Goal: Information Seeking & Learning: Check status

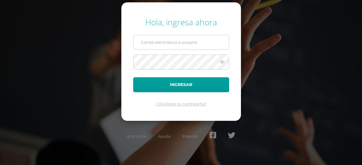
click at [157, 42] on input "text" at bounding box center [181, 42] width 95 height 14
type input "[EMAIL_ADDRESS][DOMAIN_NAME]"
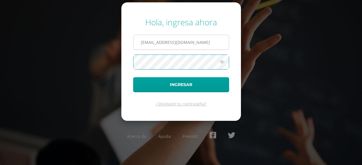
click at [133, 77] on button "Ingresar" at bounding box center [181, 84] width 96 height 15
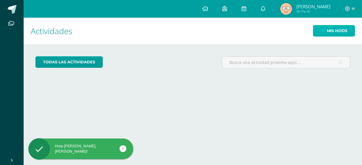
click at [332, 27] on span "Mis hijos" at bounding box center [337, 30] width 20 height 11
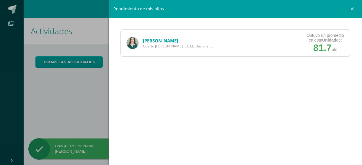
click at [169, 39] on link "Stephanie Molina" at bounding box center [160, 41] width 35 height 6
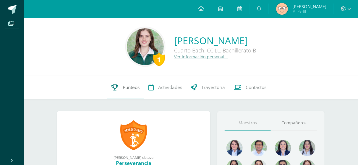
click at [126, 90] on span "Punteos" at bounding box center [131, 88] width 17 height 6
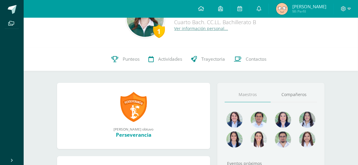
scroll to position [48, 0]
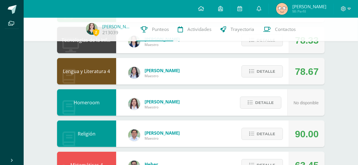
scroll to position [96, 0]
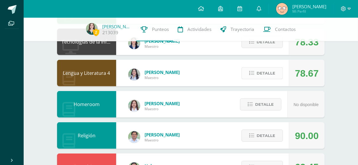
click at [262, 72] on span "Detalle" at bounding box center [266, 73] width 19 height 11
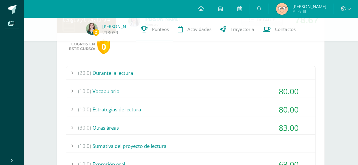
scroll to position [155, 0]
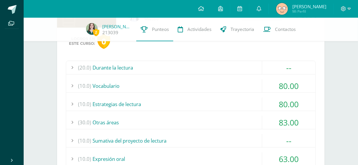
click at [211, 101] on div "(10.0) Estrategias de lectura" at bounding box center [190, 104] width 249 height 13
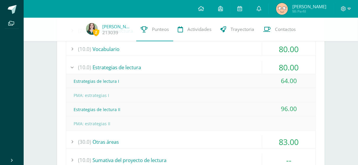
scroll to position [193, 0]
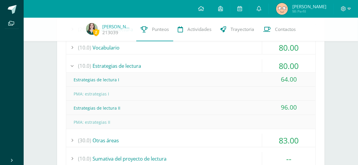
click at [172, 137] on div "(30.0) Otras áreas" at bounding box center [190, 140] width 249 height 13
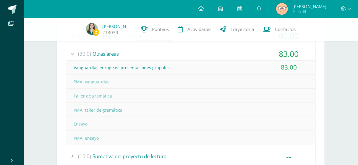
scroll to position [222, 0]
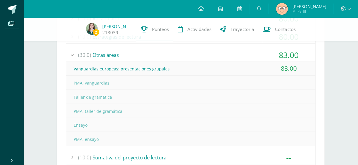
click at [148, 52] on div "(30.0) Otras áreas" at bounding box center [190, 54] width 249 height 13
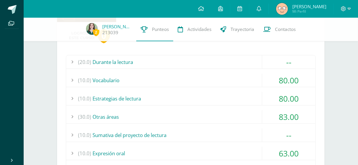
scroll to position [115, 0]
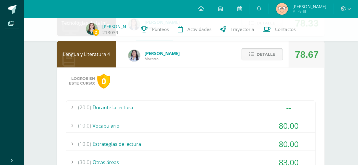
click at [270, 54] on span "Detalle" at bounding box center [266, 54] width 19 height 11
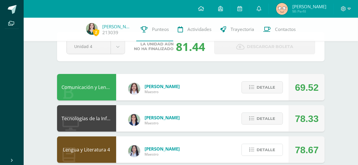
scroll to position [19, 0]
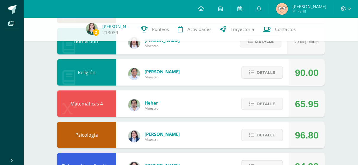
scroll to position [162, 0]
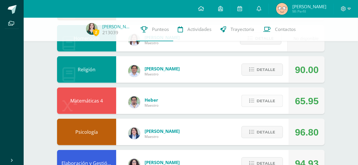
click at [258, 101] on span "Detalle" at bounding box center [266, 101] width 19 height 11
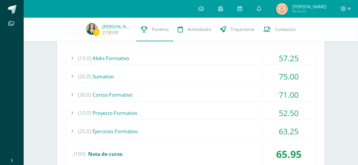
scroll to position [260, 0]
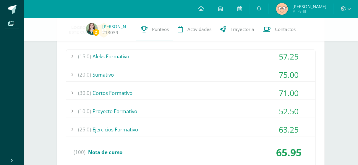
click at [215, 59] on div "(15.0) Aleks Formativo" at bounding box center [190, 56] width 249 height 13
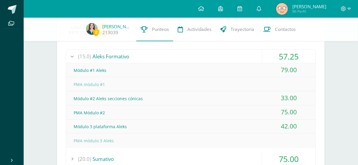
click at [215, 58] on div "(15.0) Aleks Formativo" at bounding box center [190, 56] width 249 height 13
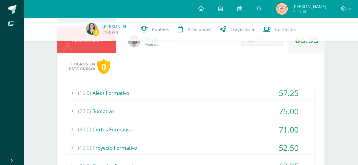
scroll to position [223, 0]
click at [266, 45] on span "Detalle" at bounding box center [266, 40] width 19 height 11
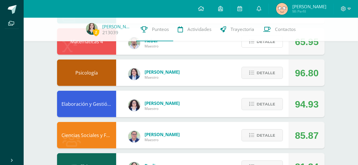
scroll to position [221, 0]
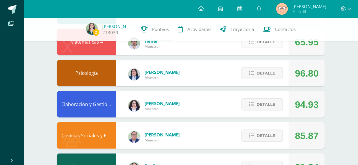
click at [255, 46] on button "Detalle" at bounding box center [261, 42] width 41 height 12
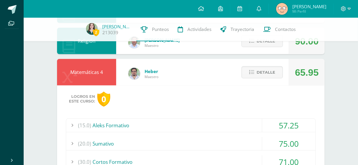
scroll to position [189, 0]
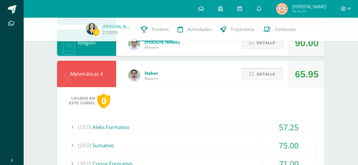
click at [266, 73] on span "Detalle" at bounding box center [266, 74] width 19 height 11
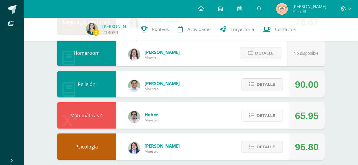
scroll to position [146, 0]
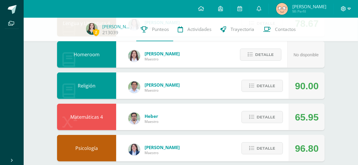
click at [348, 9] on icon at bounding box center [349, 8] width 3 height 5
click at [316, 42] on link "Cerrar sesión" at bounding box center [327, 40] width 47 height 9
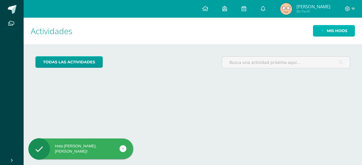
click at [323, 32] on icon at bounding box center [323, 30] width 4 height 5
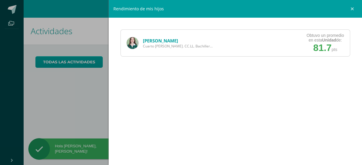
click at [166, 38] on link "[PERSON_NAME]" at bounding box center [160, 41] width 35 height 6
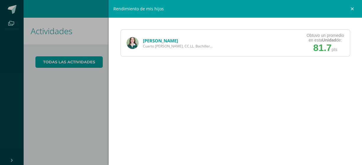
click at [152, 44] on span "Cuarto Bach. CC.LL. Bachillerato" at bounding box center [178, 46] width 71 height 5
click at [150, 40] on link "[PERSON_NAME]" at bounding box center [160, 41] width 35 height 6
click at [152, 42] on link "[PERSON_NAME]" at bounding box center [160, 41] width 35 height 6
click at [152, 42] on link "Stephanie Molina" at bounding box center [160, 41] width 35 height 6
click at [151, 42] on link "Stephanie Molina" at bounding box center [160, 41] width 35 height 6
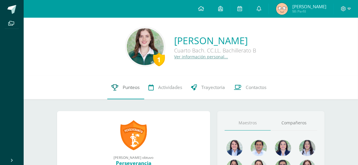
click at [127, 92] on link "Punteos" at bounding box center [125, 88] width 37 height 24
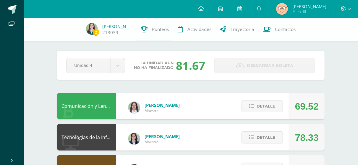
scroll to position [68, 0]
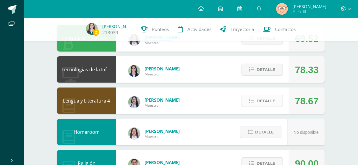
click at [269, 101] on span "Detalle" at bounding box center [266, 101] width 19 height 11
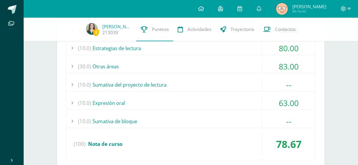
scroll to position [211, 0]
click at [178, 62] on div "(30.0) Otras áreas" at bounding box center [190, 66] width 249 height 13
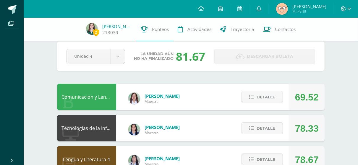
scroll to position [5, 0]
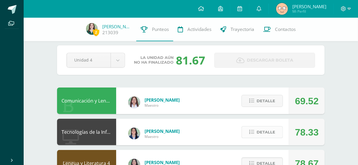
drag, startPoint x: 198, startPoint y: 97, endPoint x: 277, endPoint y: 130, distance: 85.4
click at [277, 130] on button "Detalle" at bounding box center [261, 132] width 41 height 12
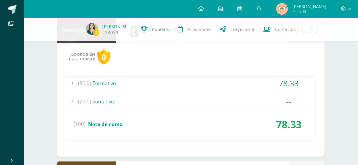
scroll to position [110, 0]
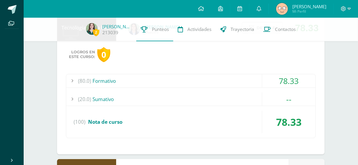
click at [242, 80] on div "(80.0) Formativo" at bounding box center [190, 80] width 249 height 13
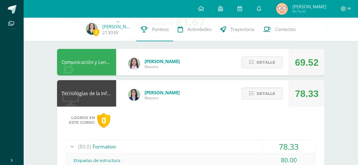
scroll to position [43, 0]
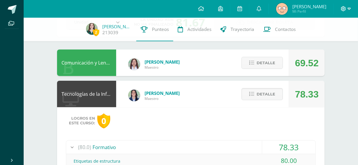
click at [348, 10] on icon at bounding box center [349, 8] width 3 height 5
click at [330, 38] on span "Cerrar sesión" at bounding box center [330, 41] width 27 height 6
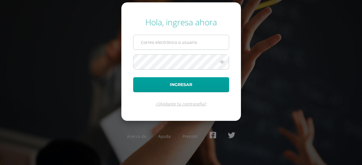
click at [189, 38] on input "text" at bounding box center [181, 42] width 95 height 14
type input "[EMAIL_ADDRESS][DOMAIN_NAME]"
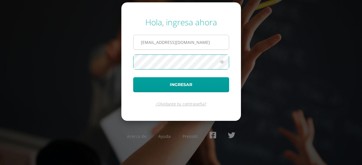
click at [133, 77] on button "Ingresar" at bounding box center [181, 84] width 96 height 15
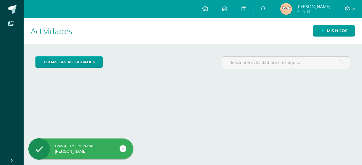
drag, startPoint x: 0, startPoint y: 0, endPoint x: 180, endPoint y: 65, distance: 191.2
click at [180, 65] on div "todas las Actividades" at bounding box center [193, 64] width 320 height 17
click at [348, 29] on link "Mis hijos" at bounding box center [334, 31] width 42 height 12
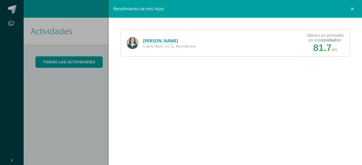
click at [173, 45] on span "Cuarto Bach. CC.LL. Bachillerato" at bounding box center [169, 46] width 53 height 5
click at [172, 43] on link "[PERSON_NAME]" at bounding box center [160, 41] width 35 height 6
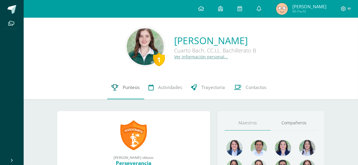
click at [121, 94] on link "Punteos" at bounding box center [125, 88] width 37 height 24
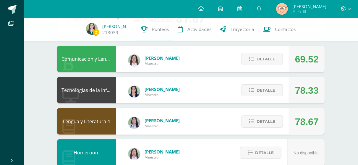
scroll to position [52, 0]
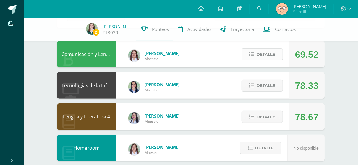
click at [257, 59] on span "Detalle" at bounding box center [266, 54] width 19 height 11
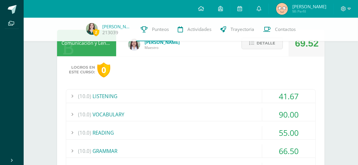
scroll to position [62, 0]
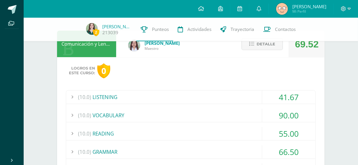
click at [178, 100] on div "(10.0) LISTENING" at bounding box center [190, 97] width 249 height 13
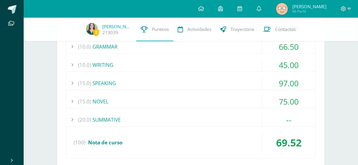
scroll to position [225, 0]
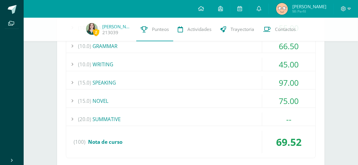
click at [176, 118] on div "(20.0) SUMMATIVE" at bounding box center [190, 119] width 249 height 13
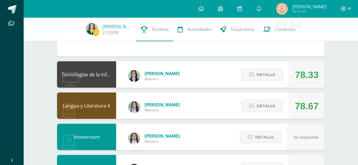
scroll to position [307, 0]
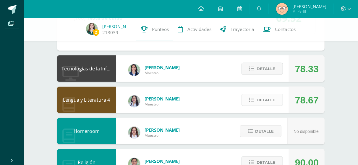
click at [252, 100] on icon at bounding box center [251, 100] width 5 height 5
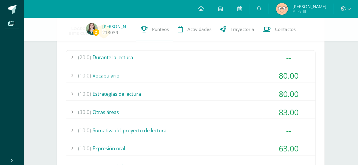
scroll to position [404, 0]
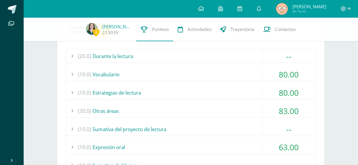
click at [186, 69] on div "(10.0) Vocabulario" at bounding box center [190, 74] width 249 height 13
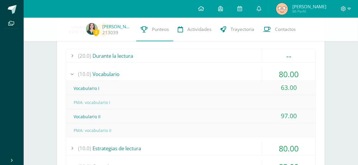
scroll to position [0, 0]
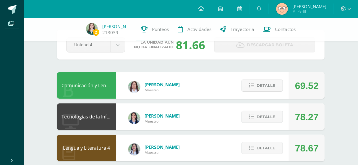
scroll to position [21, 0]
click at [275, 113] on span "Detalle" at bounding box center [266, 117] width 19 height 11
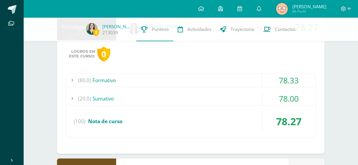
scroll to position [112, 0]
